Goal: Navigation & Orientation: Understand site structure

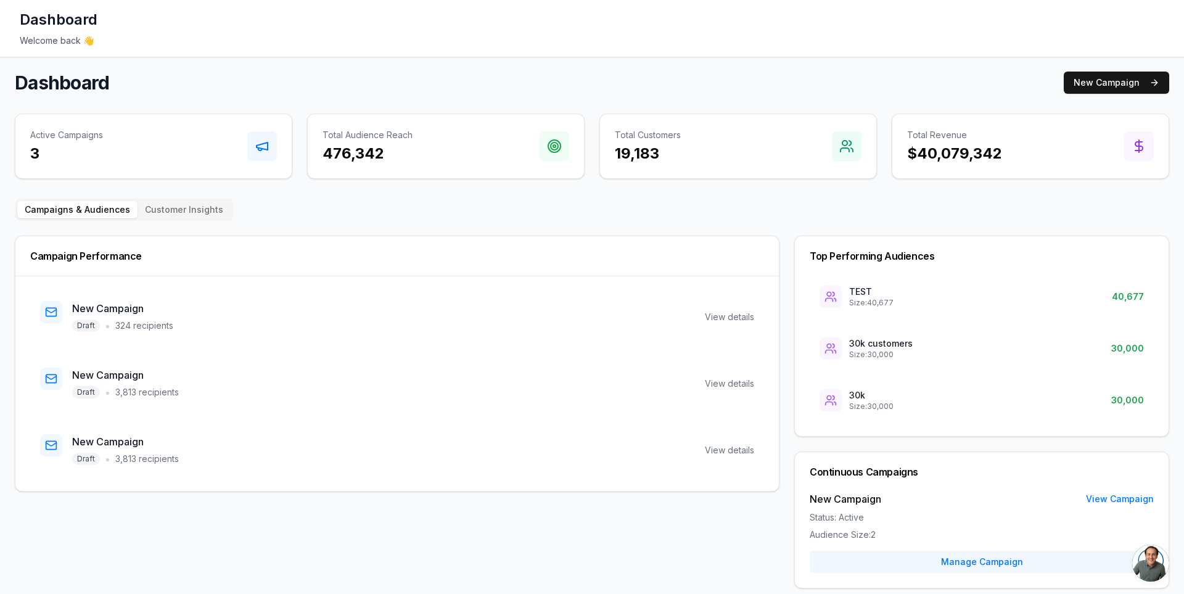
click at [55, 22] on h1 "Dashboard" at bounding box center [59, 20] width 78 height 20
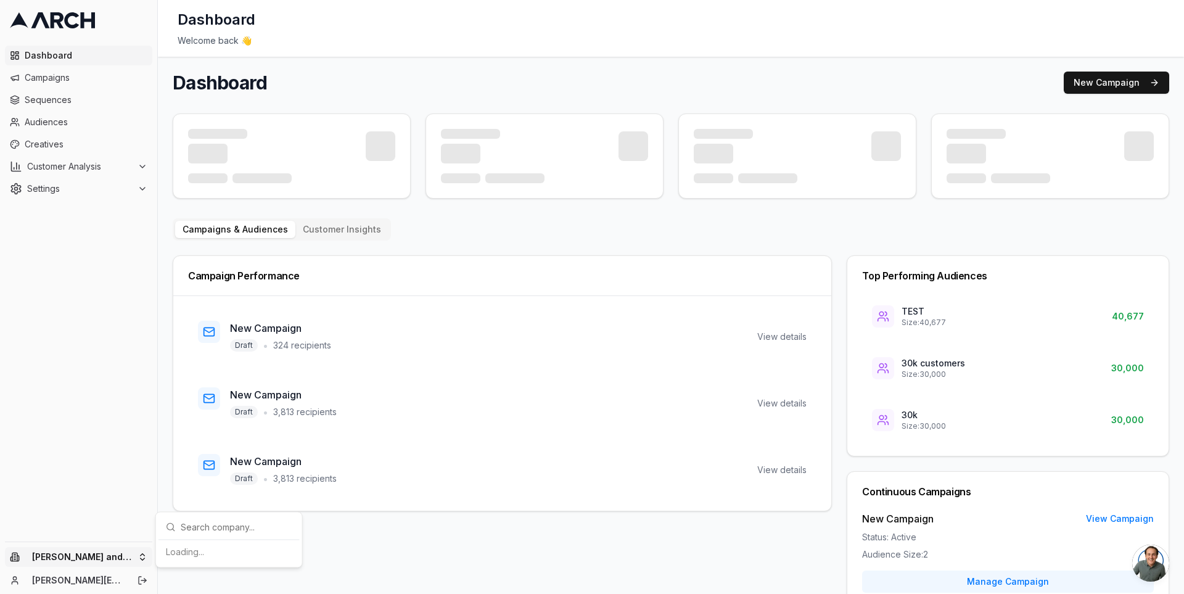
click at [139, 558] on html "Dashboard Campaigns Sequences Audiences Creatives Customer Analysis Settings Ol…" at bounding box center [592, 297] width 1184 height 594
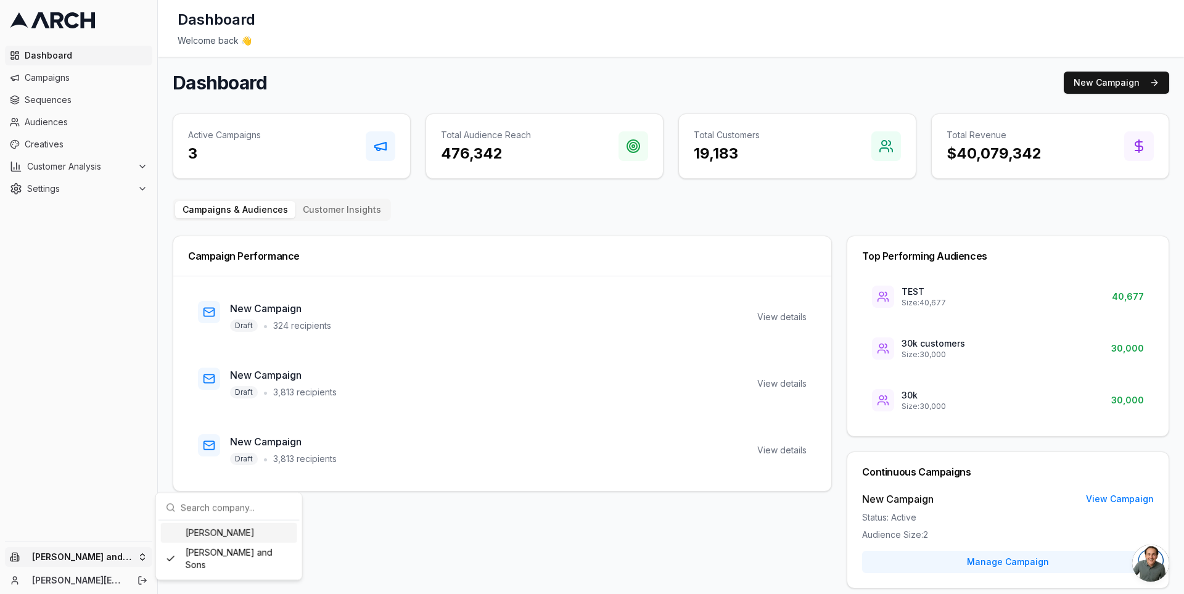
click at [160, 442] on html "Dashboard Campaigns Sequences Audiences Creatives Customer Analysis Settings Ol…" at bounding box center [592, 297] width 1184 height 594
click at [144, 558] on html "Dashboard Campaigns Sequences Audiences Creatives Customer Analysis Settings Ol…" at bounding box center [592, 297] width 1184 height 594
click at [162, 442] on html "Dashboard Campaigns Sequences Audiences Creatives Customer Analysis Settings Ol…" at bounding box center [592, 297] width 1184 height 594
click at [162, 558] on main "Dashboard New Campaign Active Campaigns 3 Total Audience Reach 476,342 Total Cu…" at bounding box center [671, 395] width 1026 height 677
click at [146, 556] on html "Dashboard Campaigns Sequences Audiences Creatives Customer Analysis Settings Ol…" at bounding box center [592, 297] width 1184 height 594
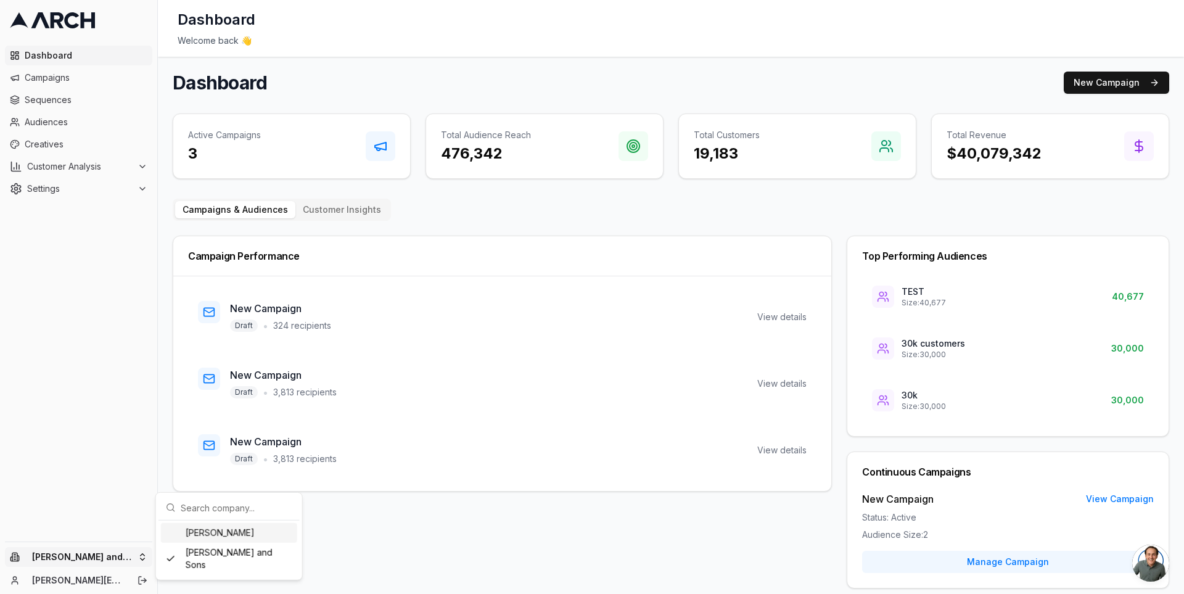
click at [159, 464] on html "Dashboard Campaigns Sequences Audiences Creatives Customer Analysis Settings Ol…" at bounding box center [592, 297] width 1184 height 594
